Goal: Communication & Community: Answer question/provide support

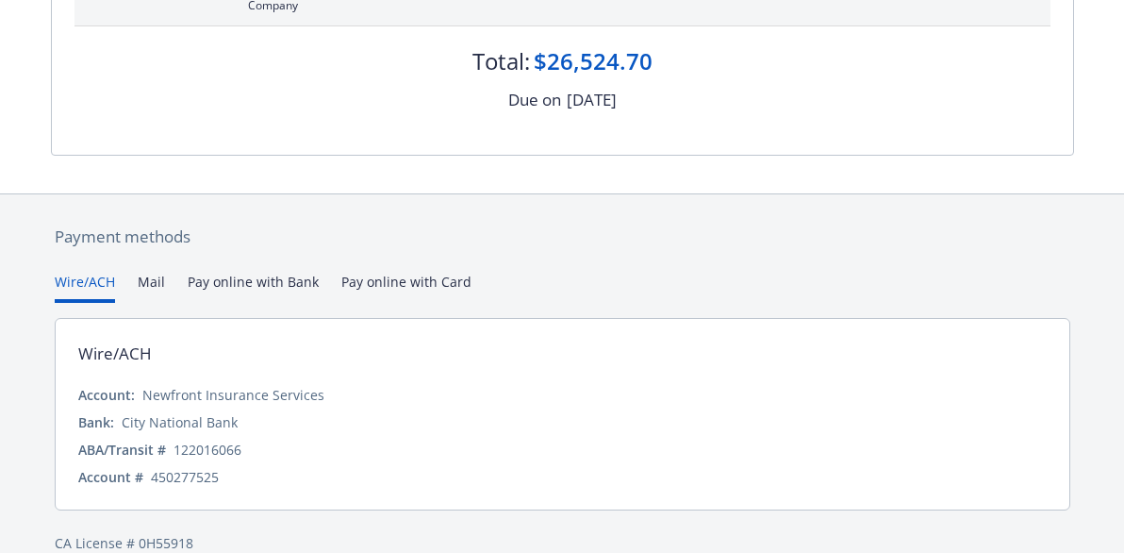
scroll to position [371, 0]
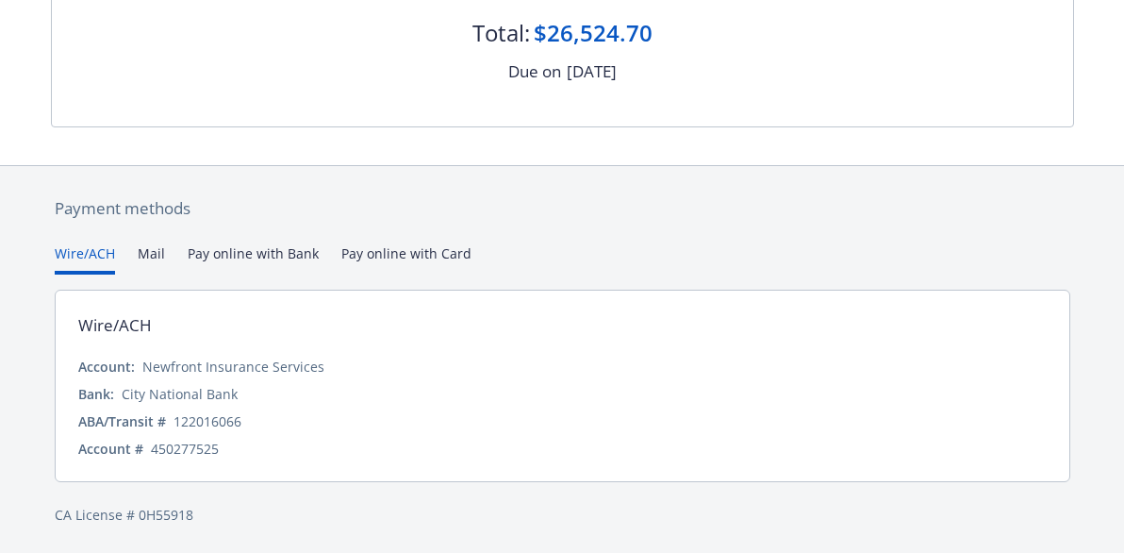
click at [147, 246] on button "Mail" at bounding box center [151, 258] width 27 height 31
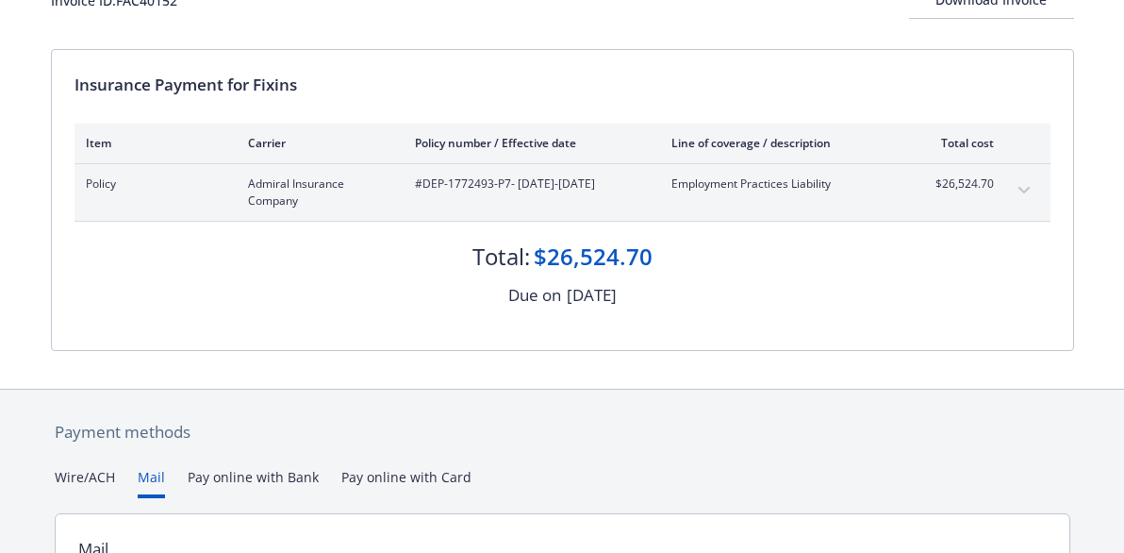
scroll to position [142, 0]
